Goal: Information Seeking & Learning: Learn about a topic

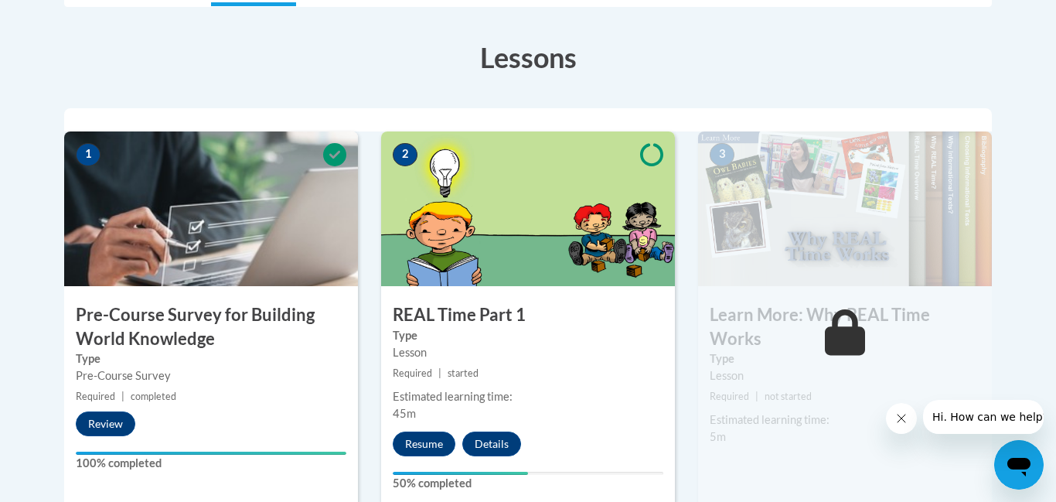
scroll to position [415, 0]
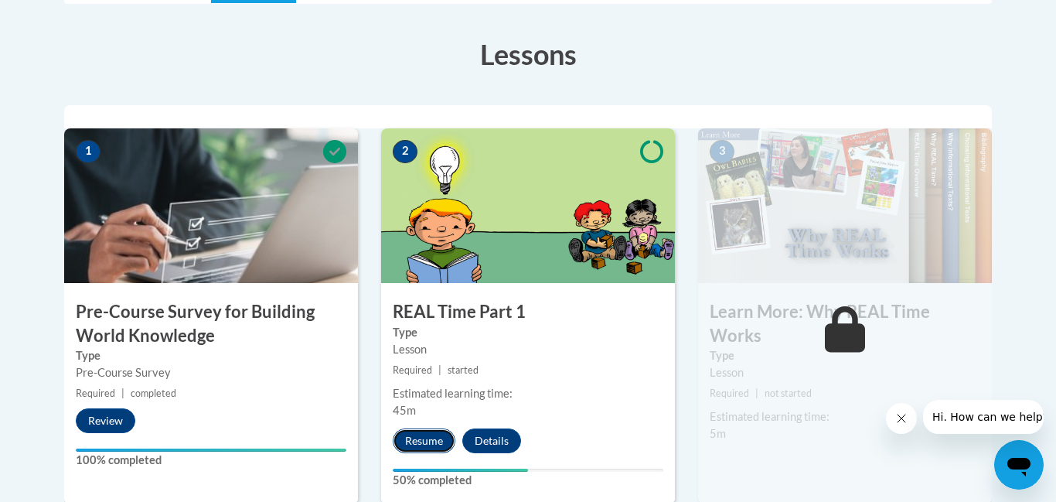
click at [413, 442] on button "Resume" at bounding box center [424, 440] width 63 height 25
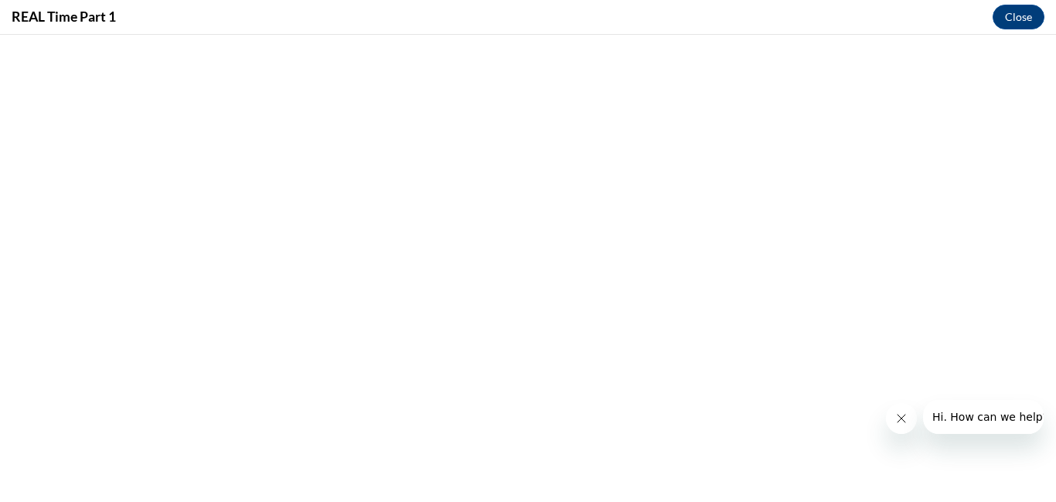
click at [60, 29] on div "REAL Time Part 1 Close" at bounding box center [528, 17] width 1056 height 35
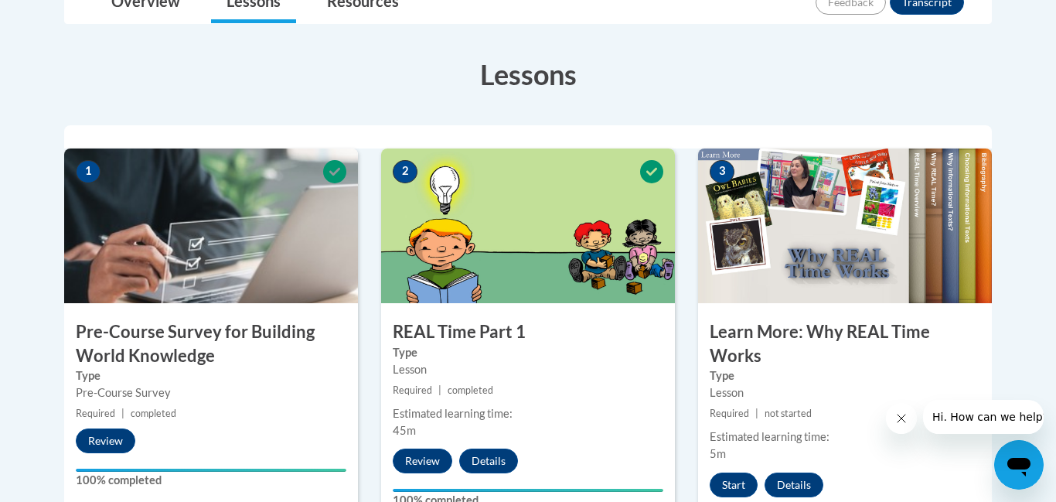
scroll to position [402, 0]
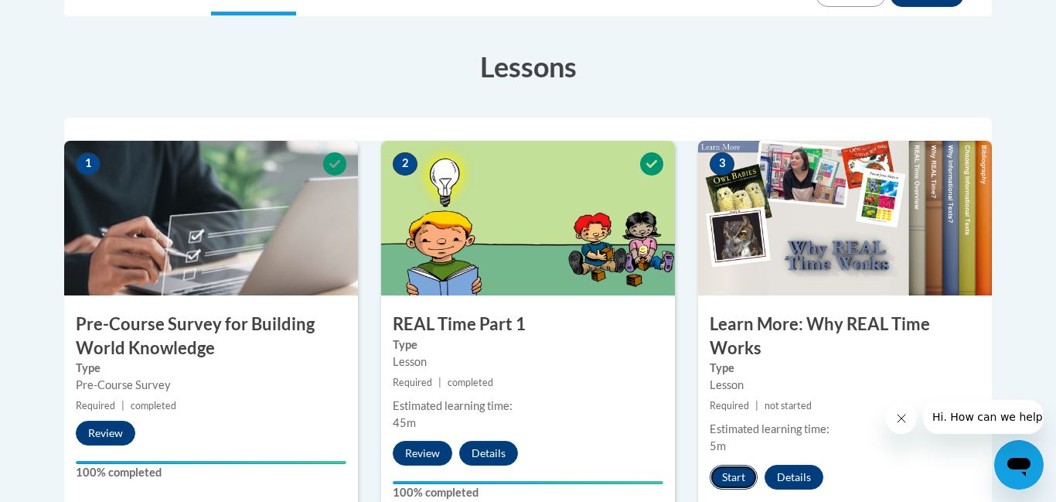
click at [735, 476] on button "Start" at bounding box center [734, 477] width 48 height 25
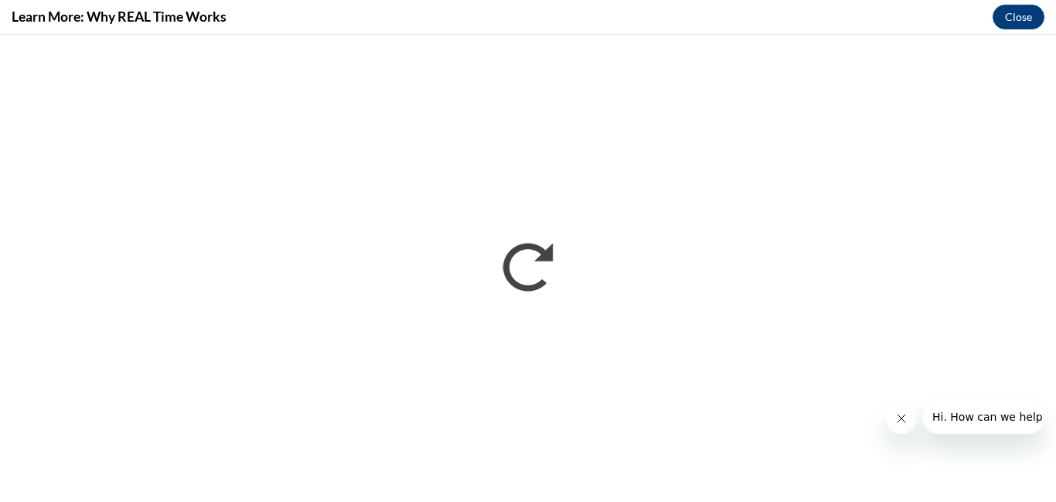
scroll to position [0, 0]
